Goal: Task Accomplishment & Management: Manage account settings

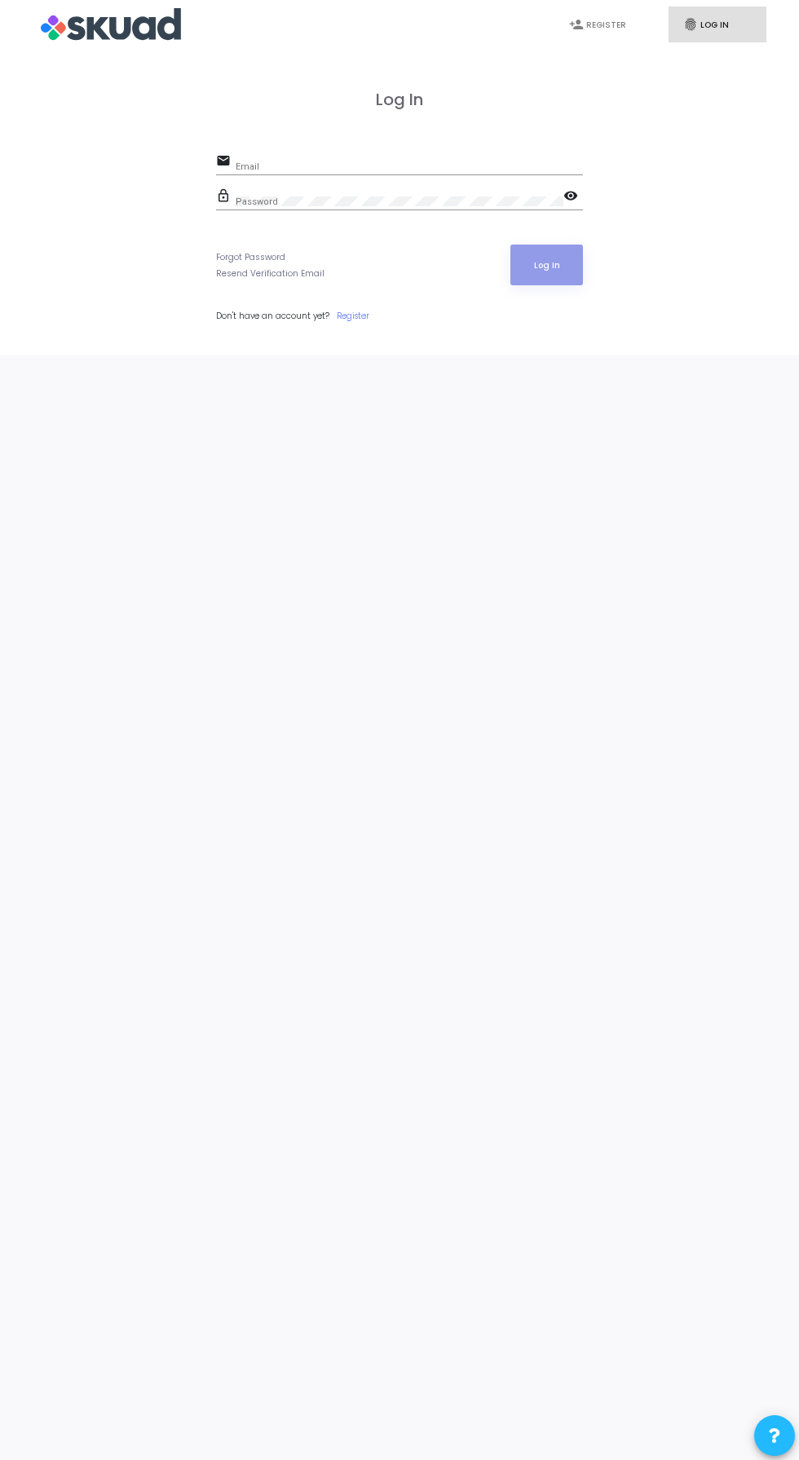
click at [368, 163] on input "Email" at bounding box center [409, 166] width 347 height 10
type input "[PERSON_NAME][EMAIL_ADDRESS][PERSON_NAME][DOMAIN_NAME]"
click at [510, 245] on button "Log In" at bounding box center [546, 265] width 73 height 41
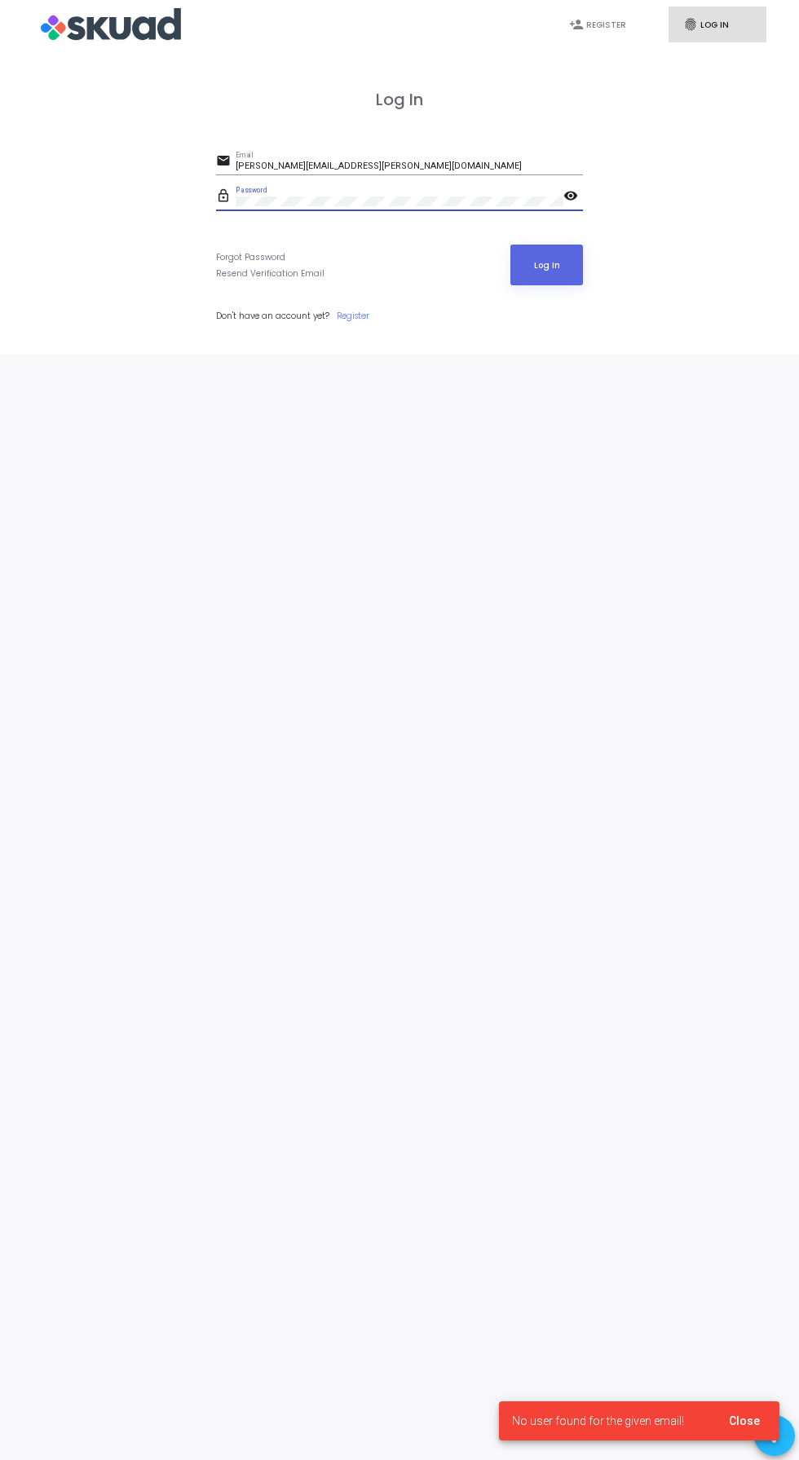
click at [574, 197] on mat-icon "visibility" at bounding box center [573, 198] width 20 height 20
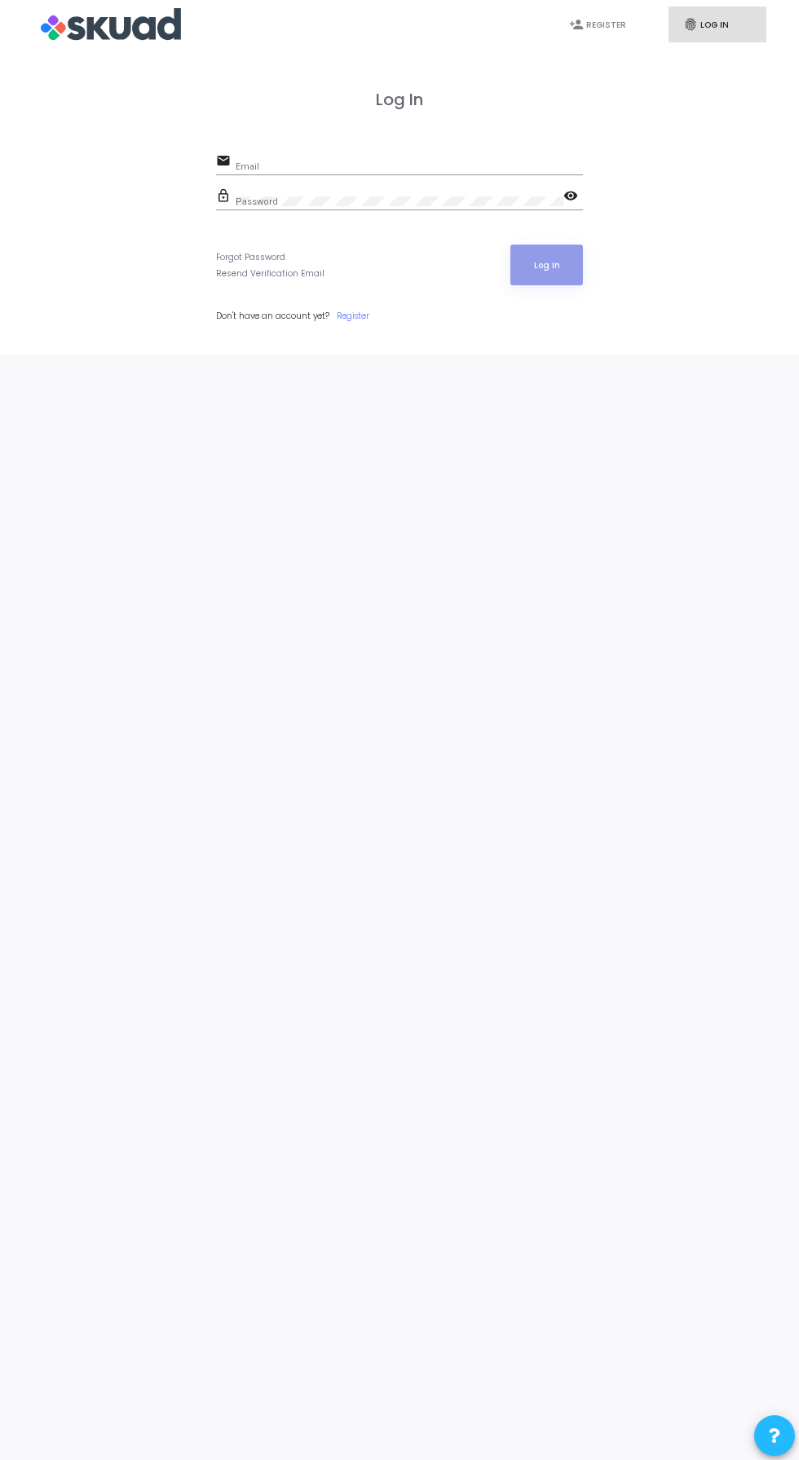
click at [442, 162] on input "Email" at bounding box center [409, 166] width 347 height 10
type input "[PERSON_NAME][EMAIL_ADDRESS][PERSON_NAME][DOMAIN_NAME]"
click at [510, 245] on button "Log In" at bounding box center [546, 265] width 73 height 41
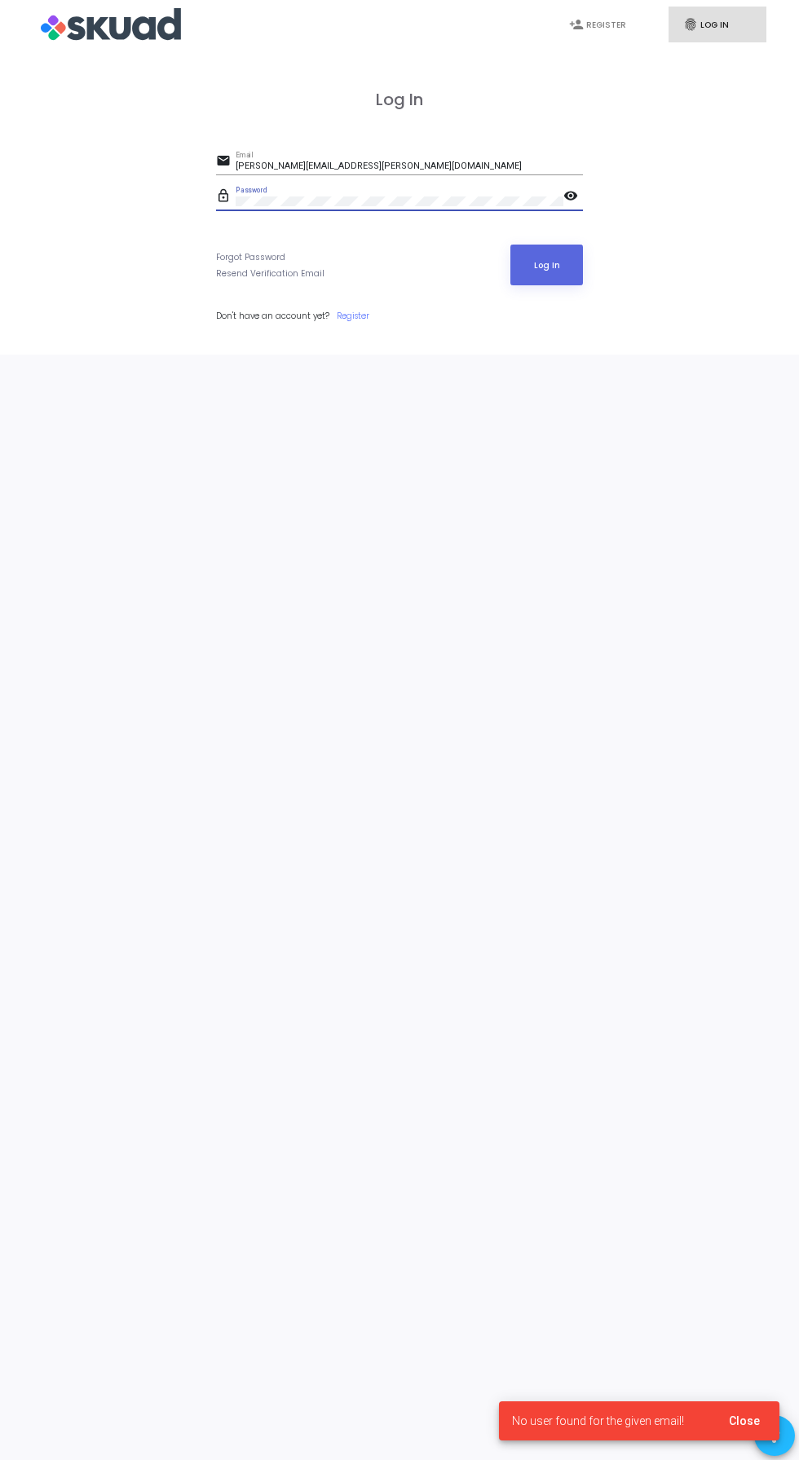
click at [574, 193] on mat-icon "visibility" at bounding box center [573, 198] width 20 height 20
